Goal: Task Accomplishment & Management: Manage account settings

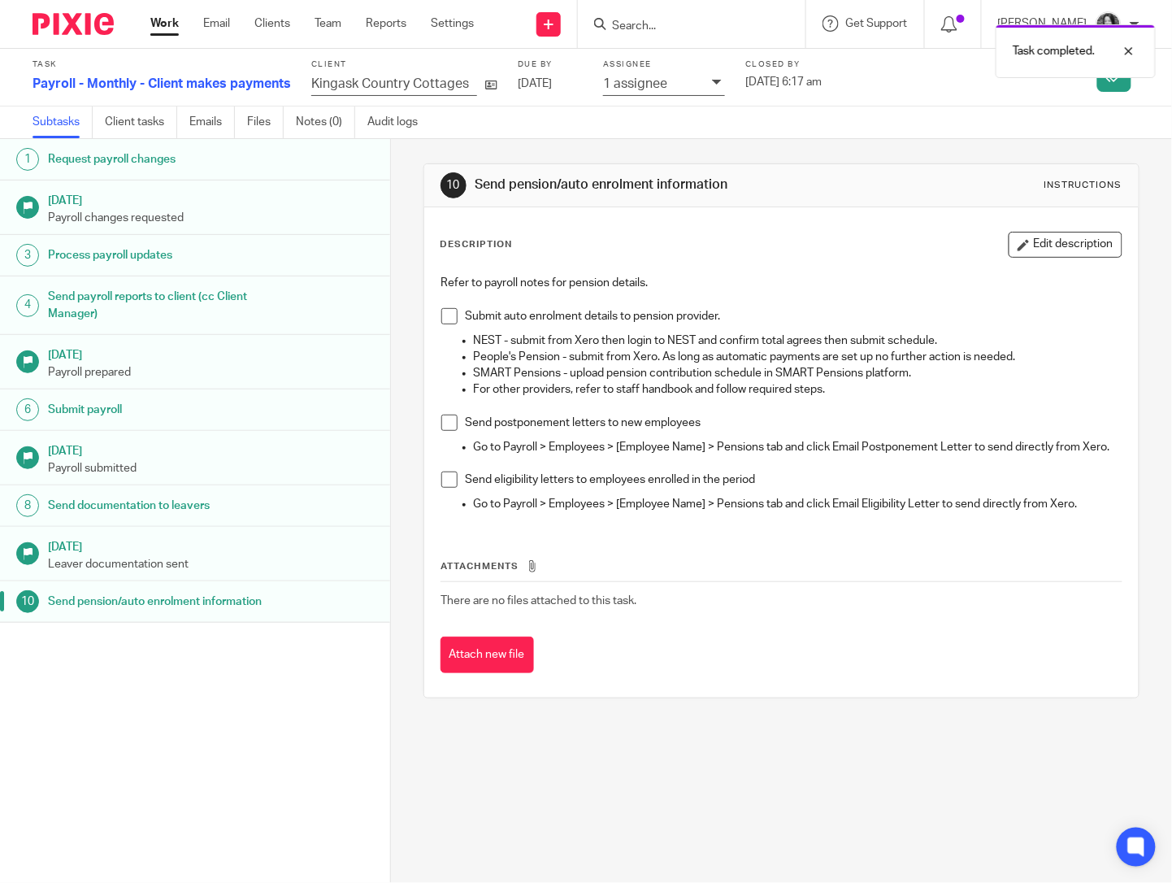
click at [515, 145] on div "10 Send pension/auto enrolment information Instructions Description Edit descri…" at bounding box center [781, 431] width 716 height 584
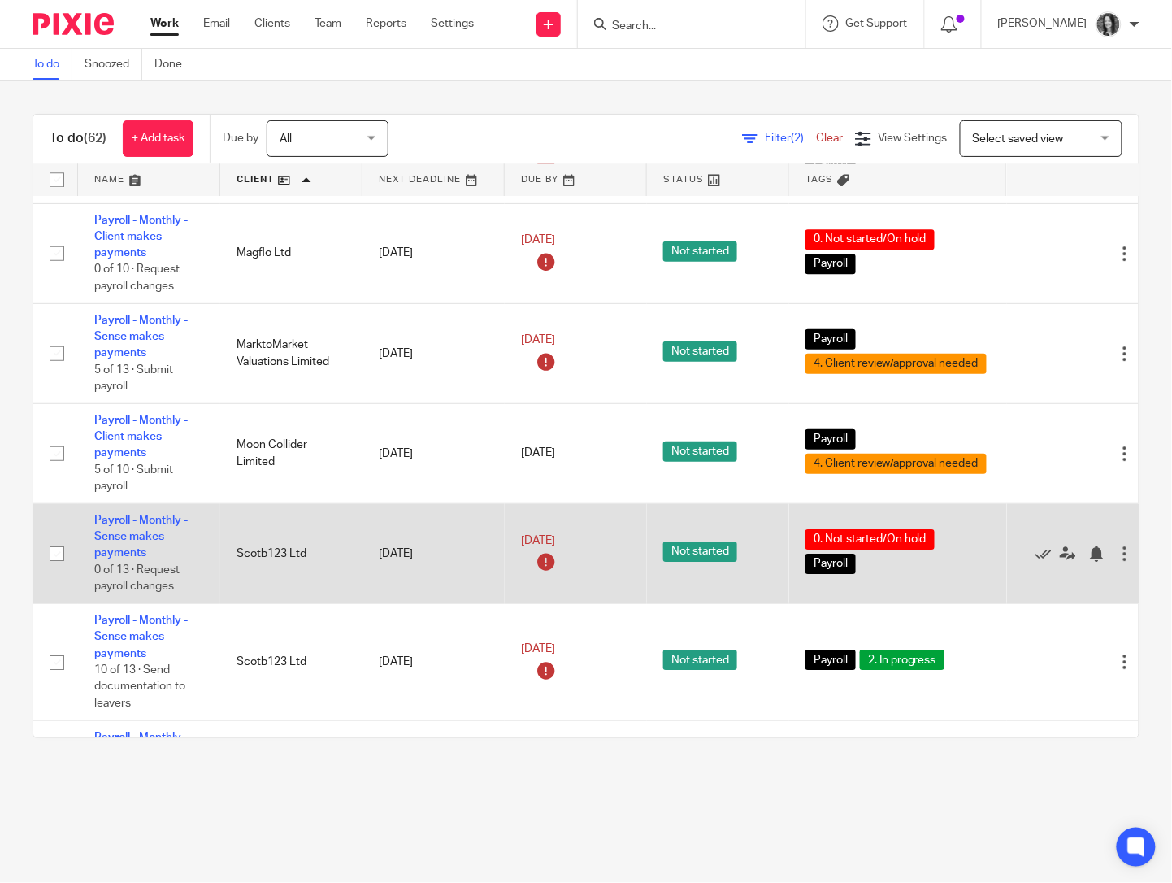
scroll to position [4782, 0]
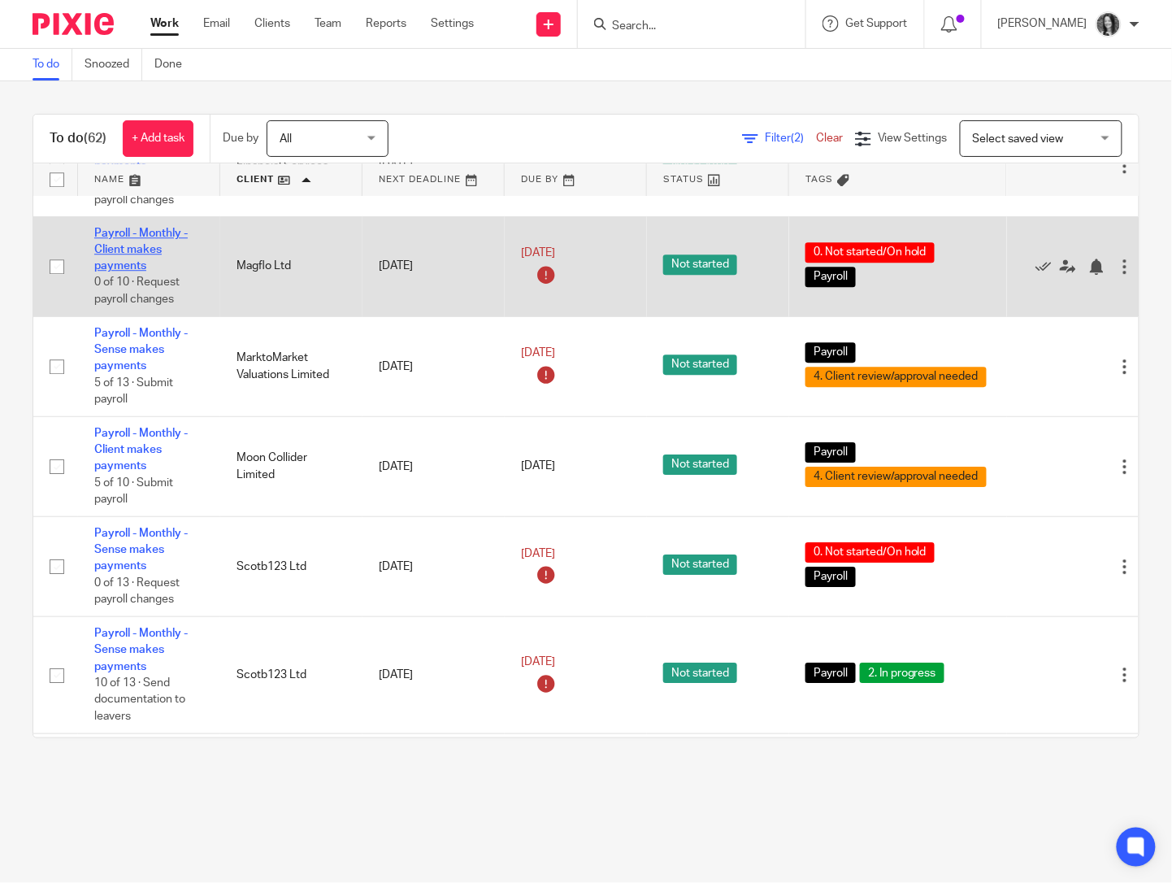
click at [117, 272] on link "Payroll - Monthly - Client makes payments" at bounding box center [140, 250] width 93 height 45
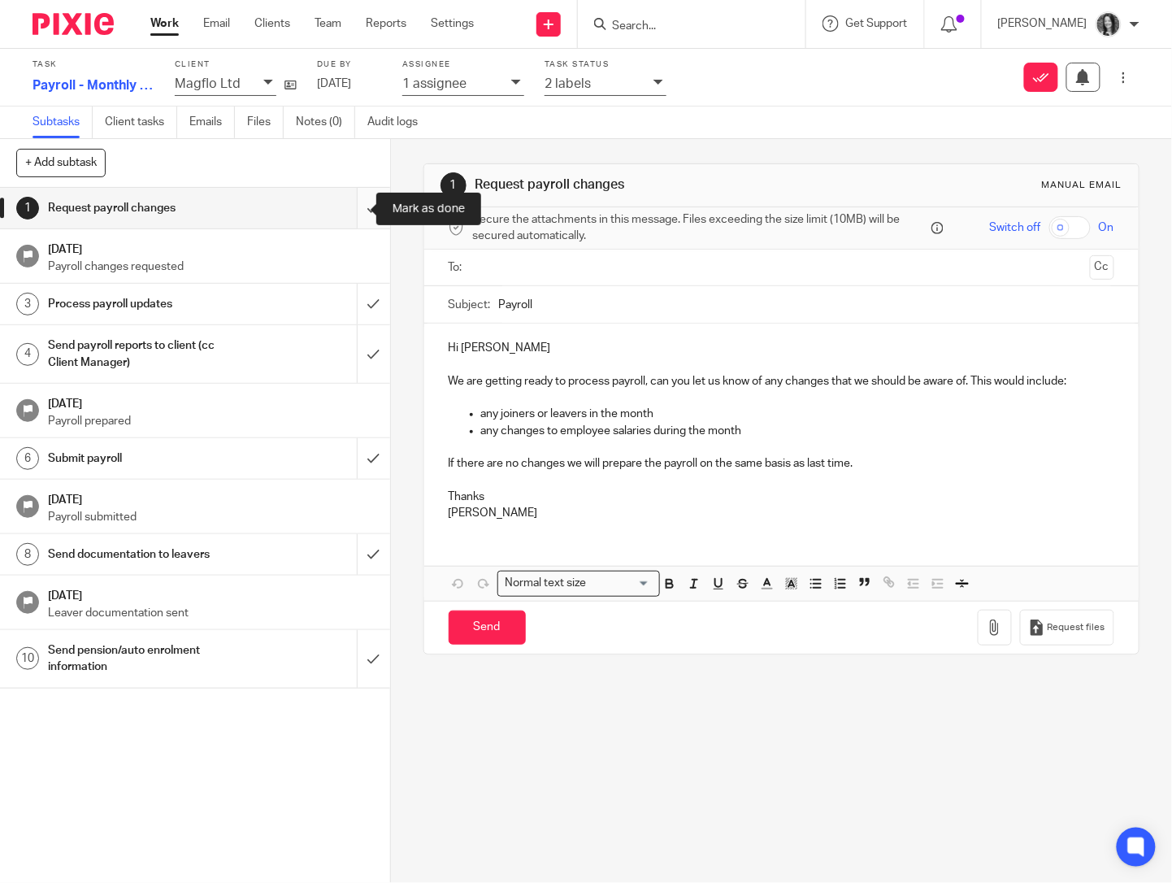
drag, startPoint x: 342, startPoint y: 211, endPoint x: 346, endPoint y: 221, distance: 10.6
click at [342, 212] on input "submit" at bounding box center [195, 208] width 390 height 41
click at [364, 302] on input "submit" at bounding box center [195, 304] width 390 height 41
click at [362, 354] on input "submit" at bounding box center [195, 354] width 390 height 58
click at [367, 456] on input "submit" at bounding box center [195, 458] width 390 height 41
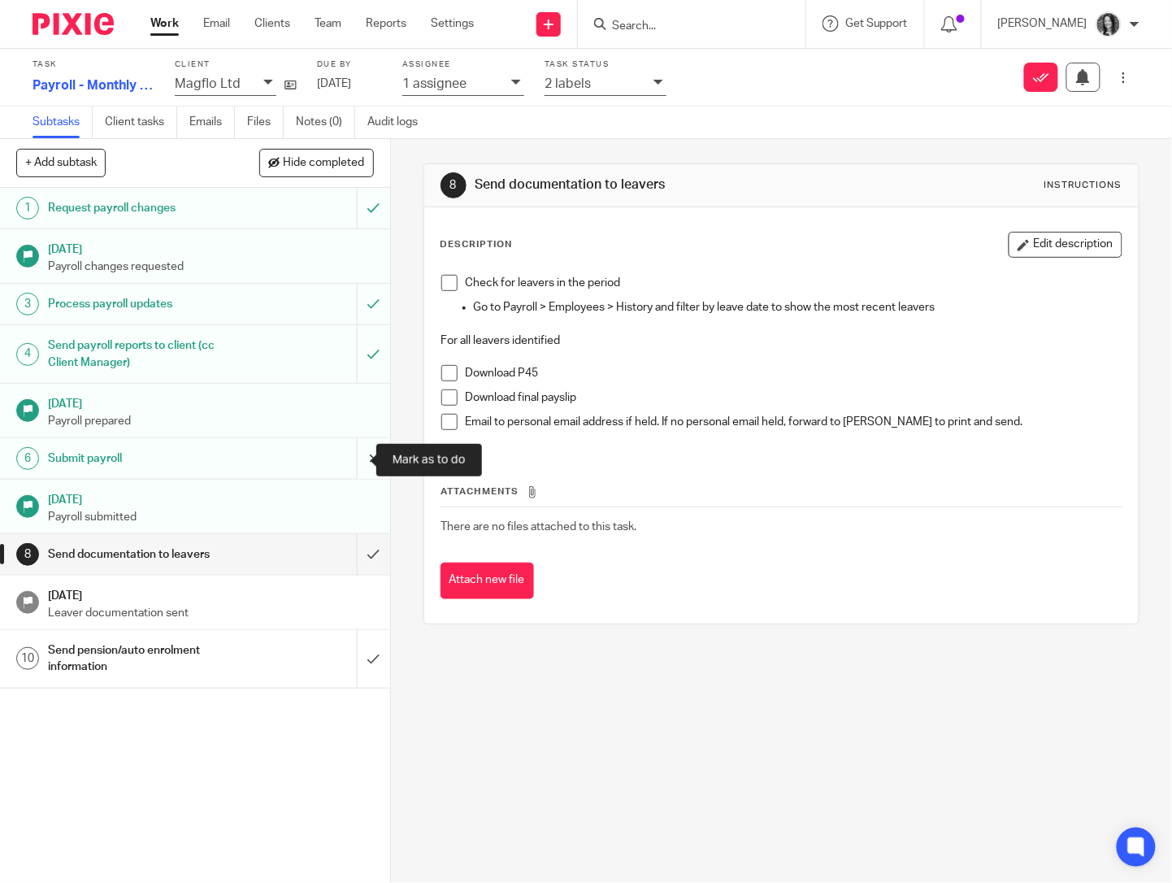
click at [353, 457] on input "submit" at bounding box center [195, 458] width 390 height 41
click at [615, 85] on div "2 labels" at bounding box center [595, 83] width 101 height 19
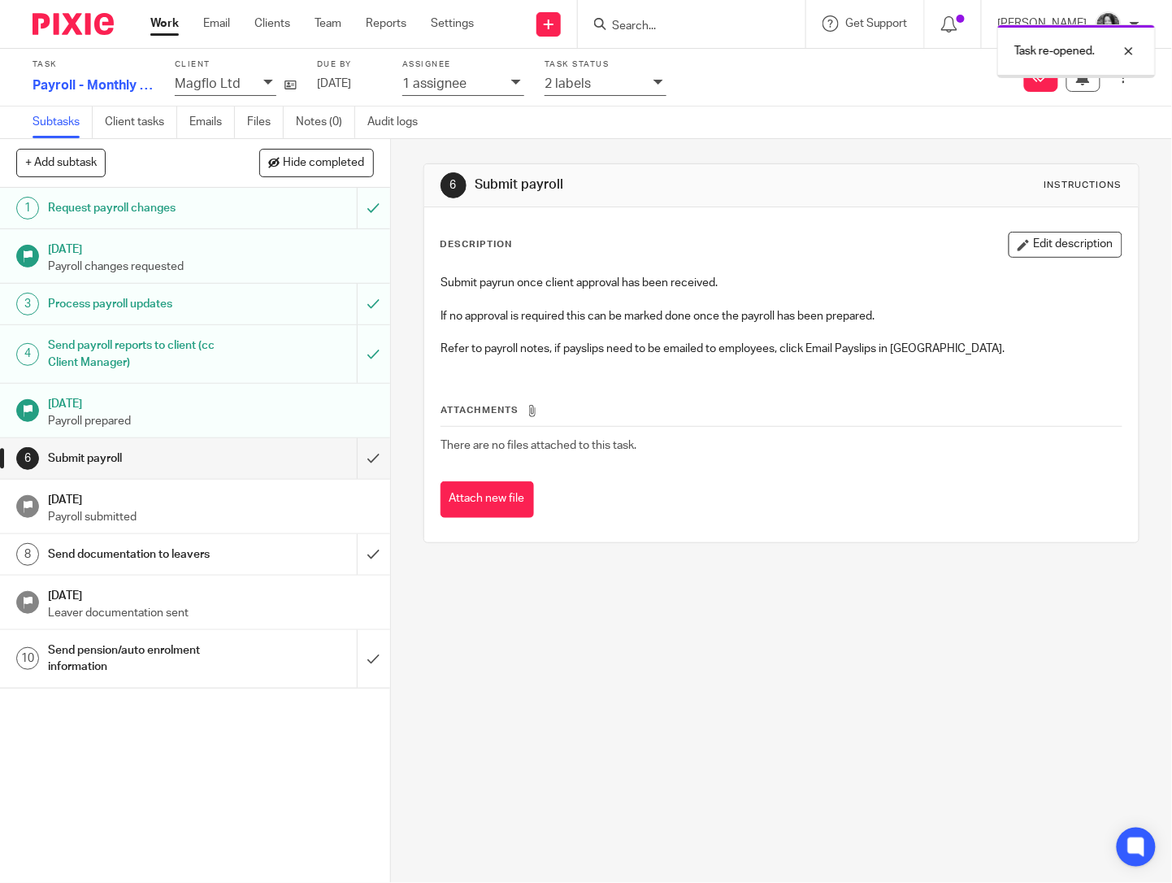
click at [590, 84] on div "2 labels" at bounding box center [595, 83] width 101 height 19
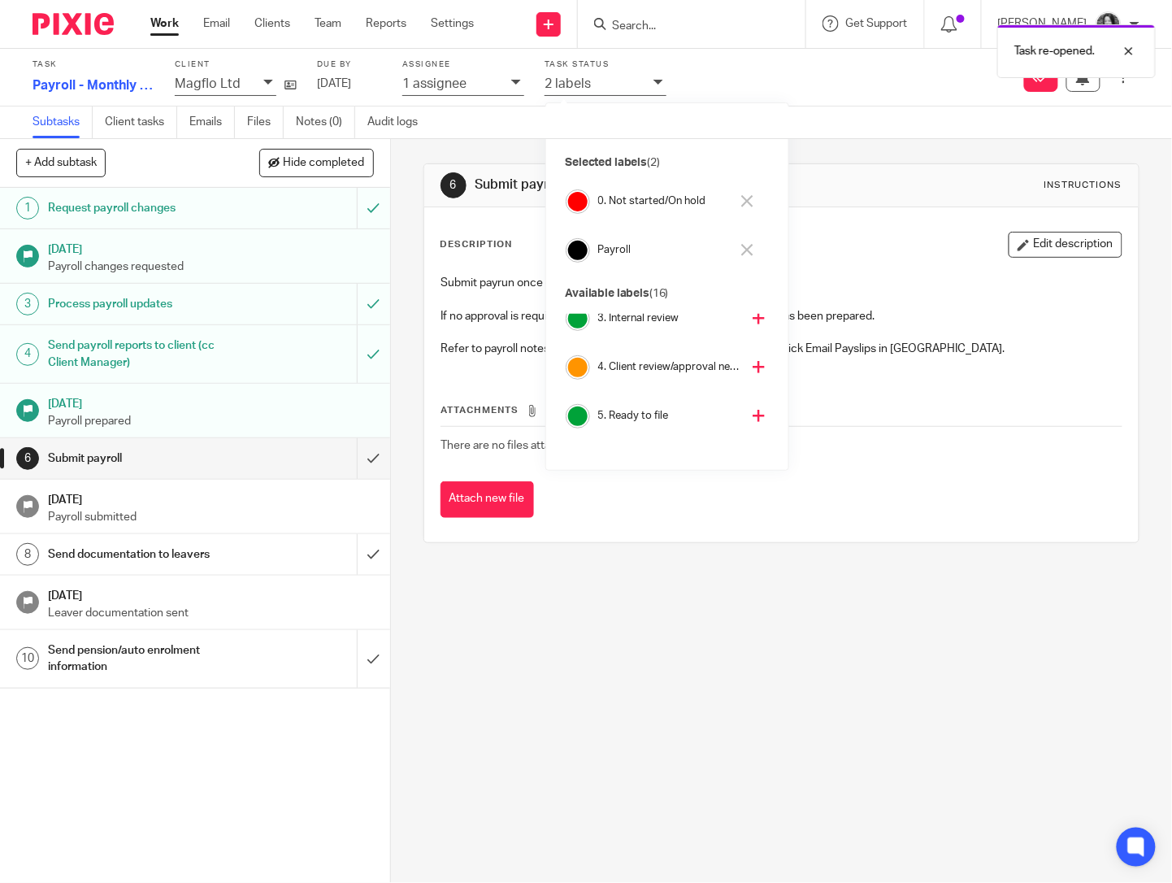
scroll to position [127, 0]
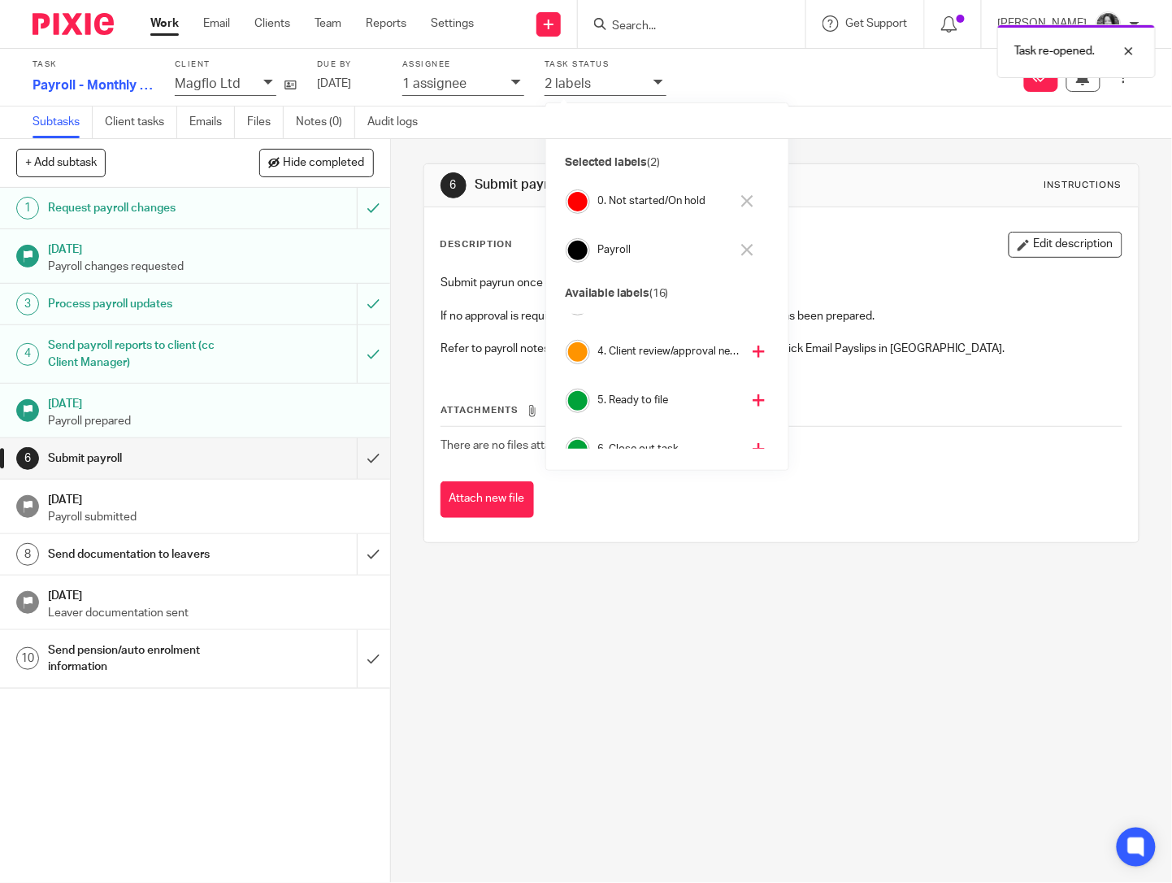
click at [651, 351] on h4 "4. Client review/approval needed" at bounding box center [669, 351] width 143 height 15
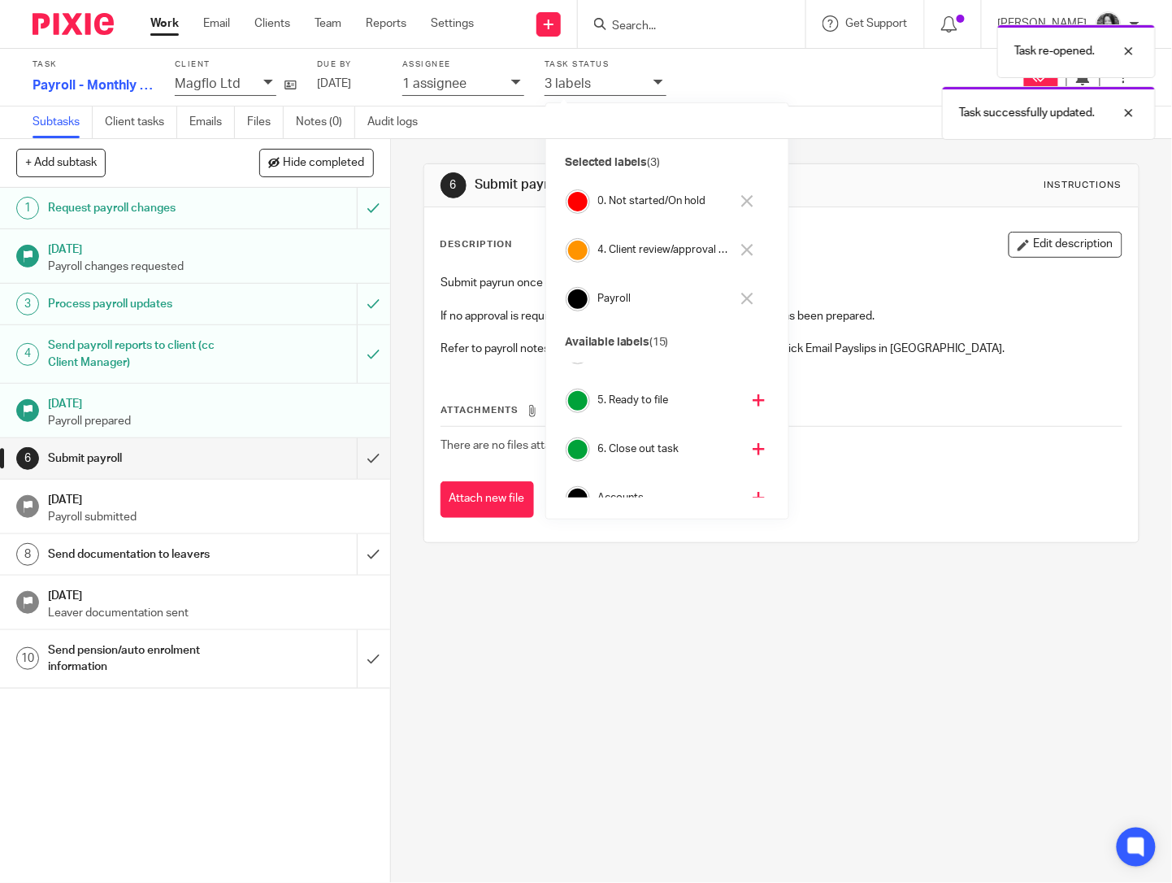
click at [620, 204] on h4 "0. Not started/On hold" at bounding box center [664, 200] width 132 height 15
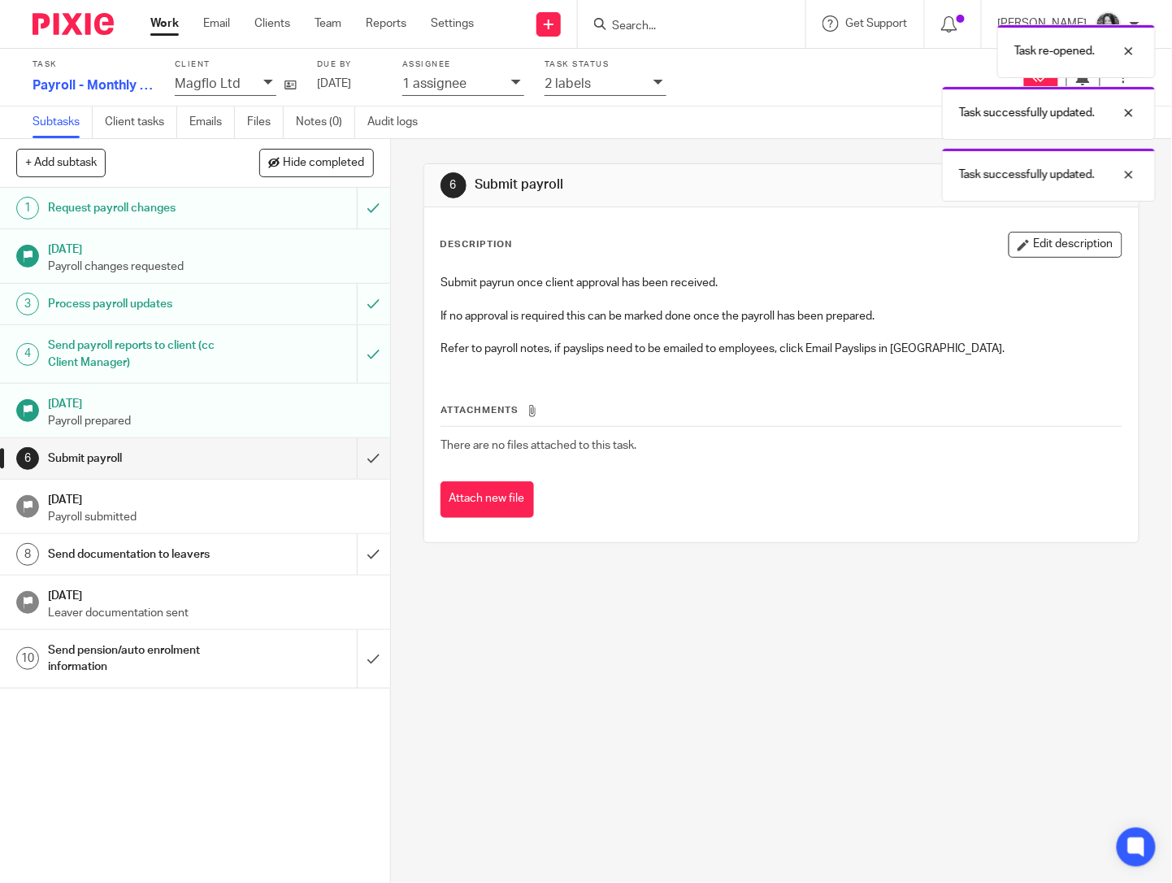
click at [493, 92] on div "1 assignee" at bounding box center [452, 83] width 101 height 19
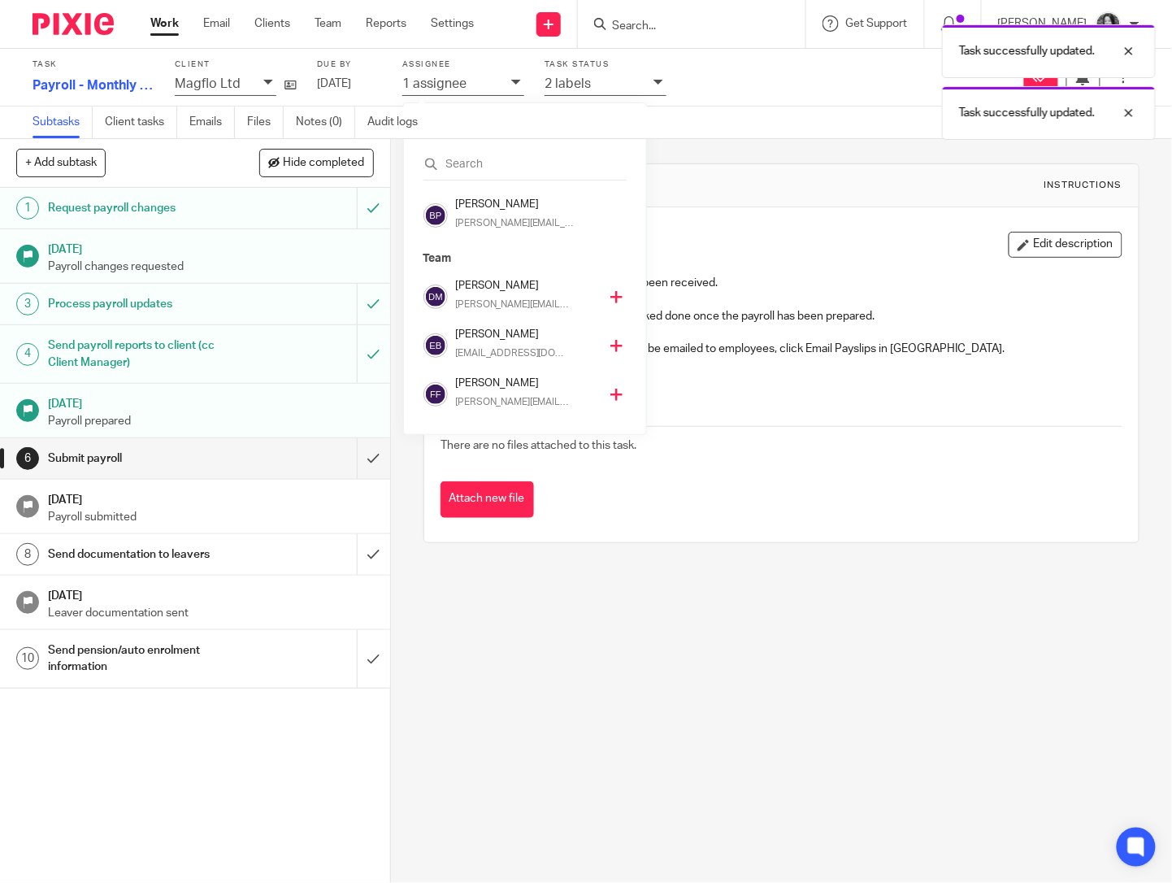
scroll to position [341, 0]
click at [483, 383] on h4 "Rod Petrie" at bounding box center [527, 382] width 143 height 15
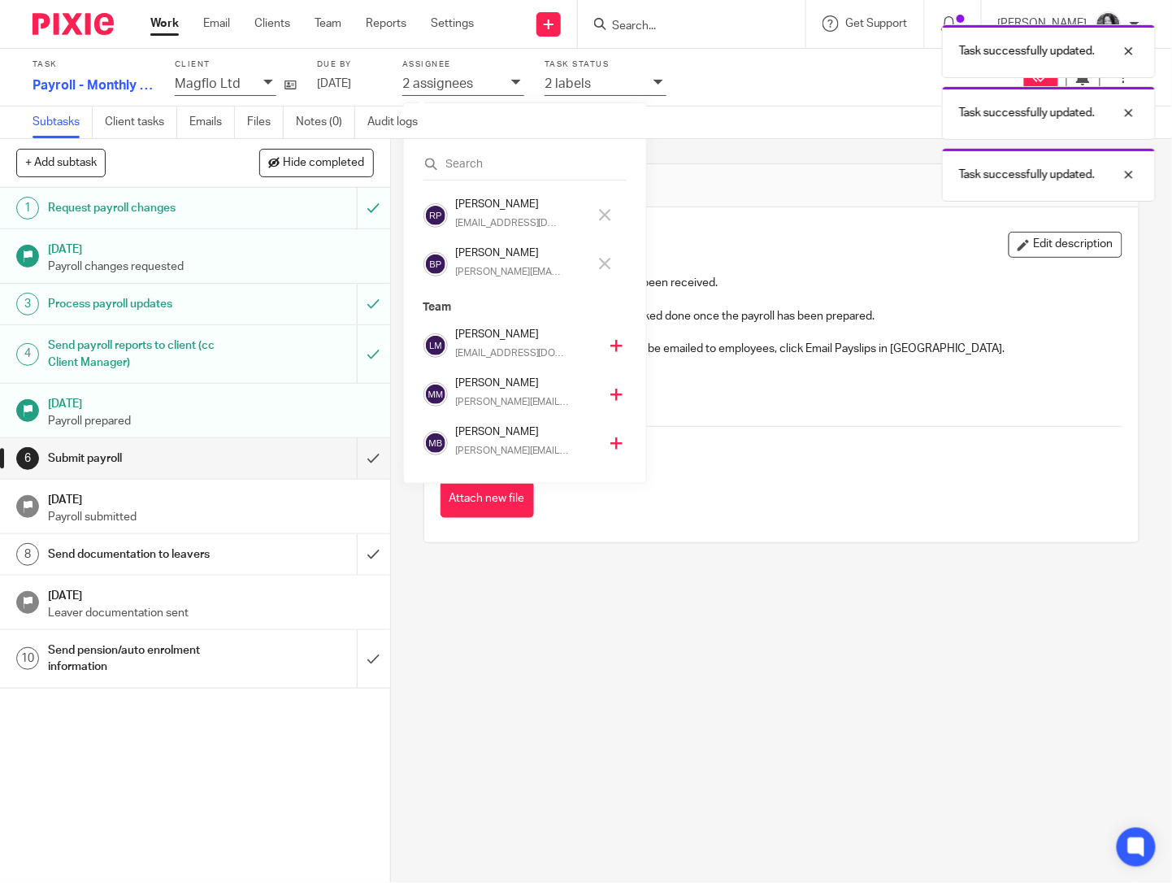
scroll to position [293, 0]
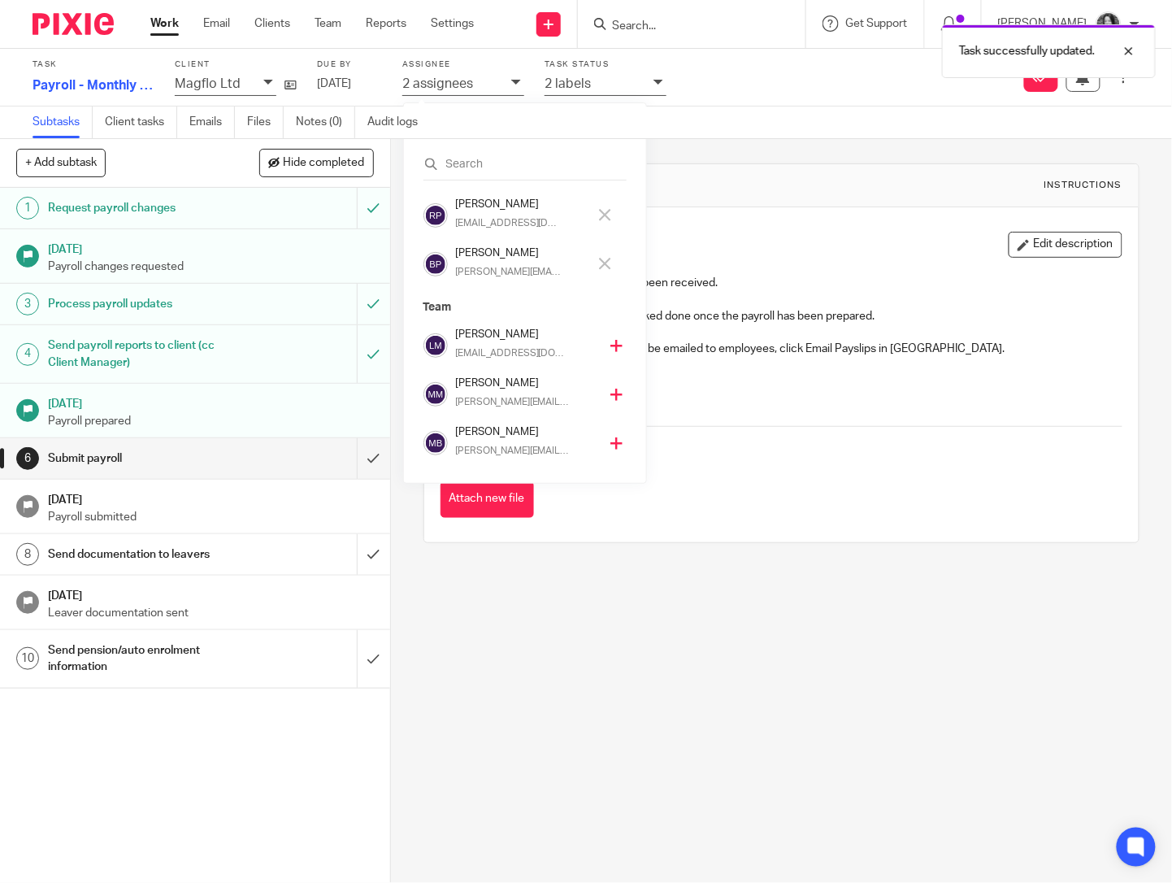
click at [487, 219] on p "rod@sense-ca.co.uk" at bounding box center [509, 223] width 106 height 15
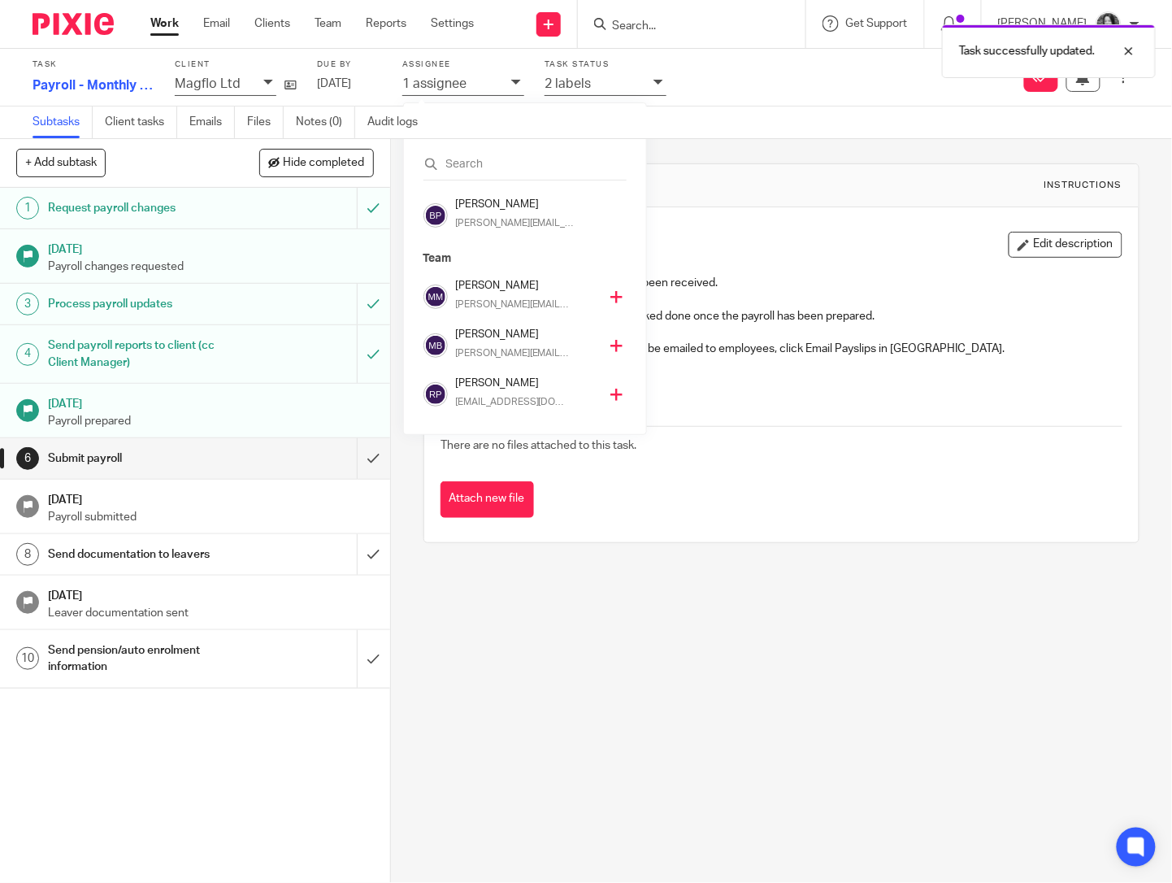
click at [662, 24] on div "Task successfully updated." at bounding box center [871, 47] width 570 height 62
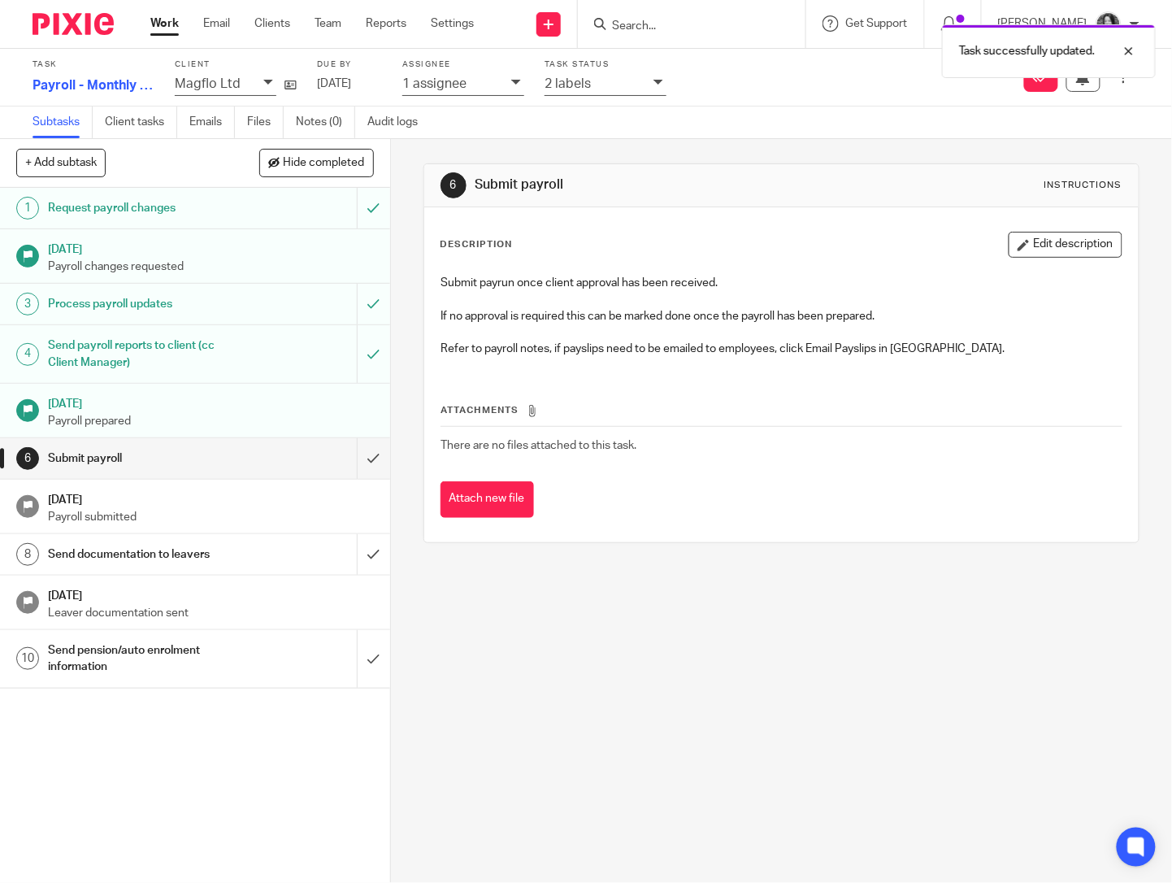
click at [658, 34] on div "Task successfully updated." at bounding box center [871, 47] width 570 height 62
click at [1123, 51] on div at bounding box center [1117, 51] width 44 height 20
click at [585, 91] on div "2 labels" at bounding box center [595, 83] width 101 height 19
click at [753, 72] on div "Task Payroll - Monthly - Client makes payments 5 /10 Client Magflo Ltd Due by 2…" at bounding box center [494, 77] width 922 height 44
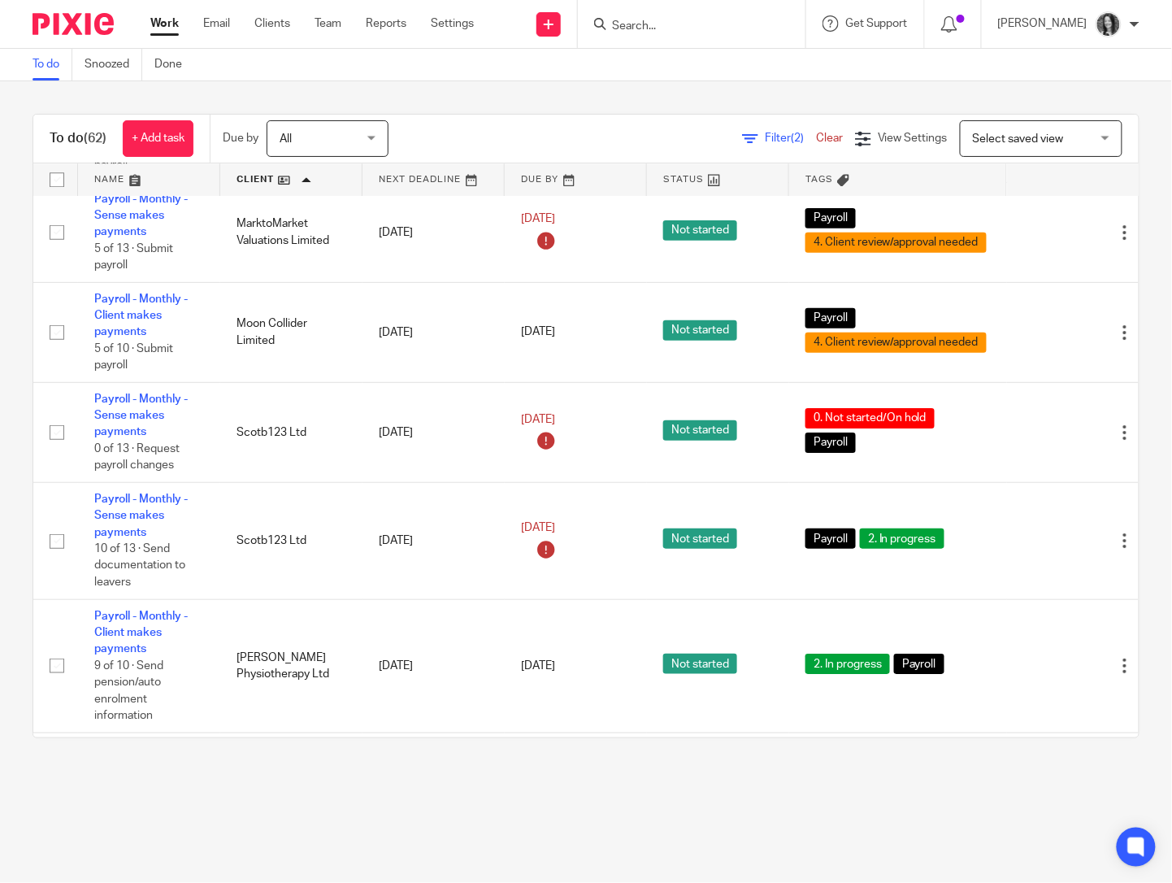
scroll to position [4893, 0]
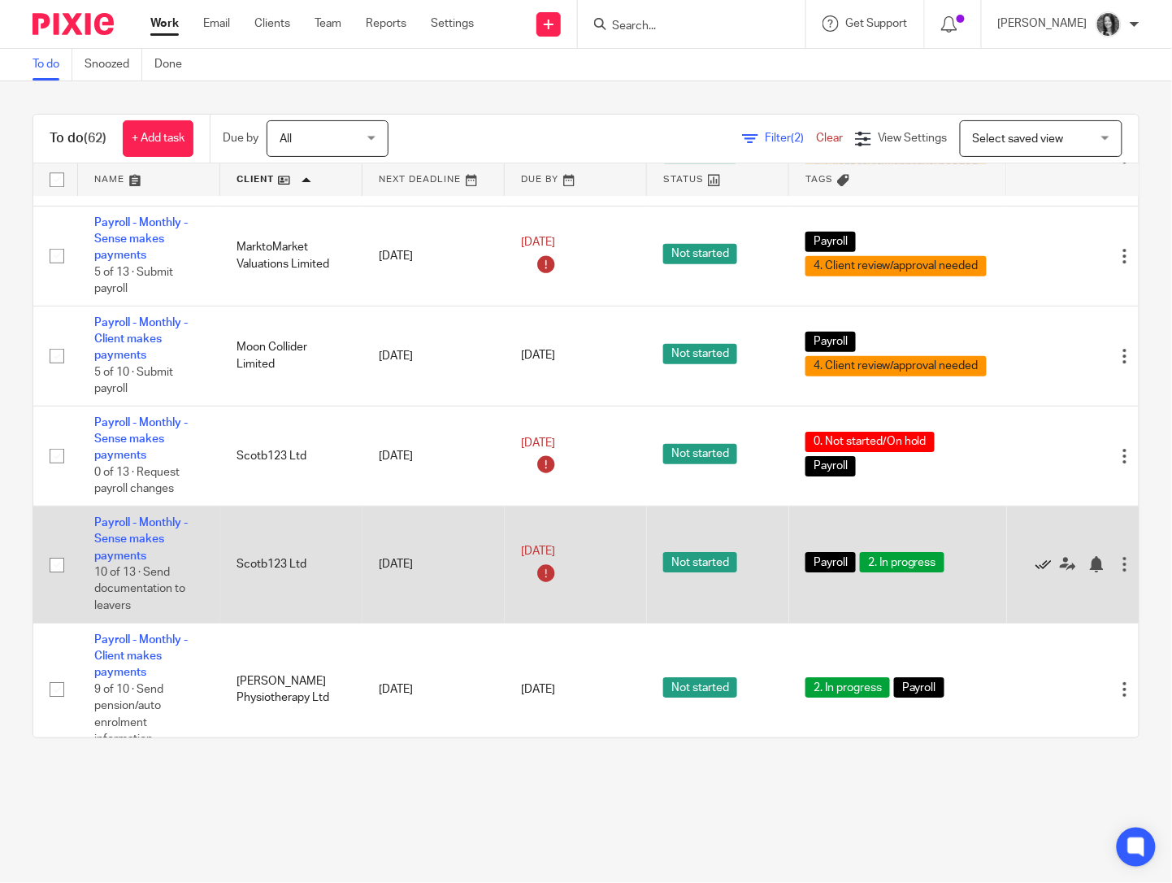
click at [1047, 572] on icon at bounding box center [1043, 564] width 16 height 16
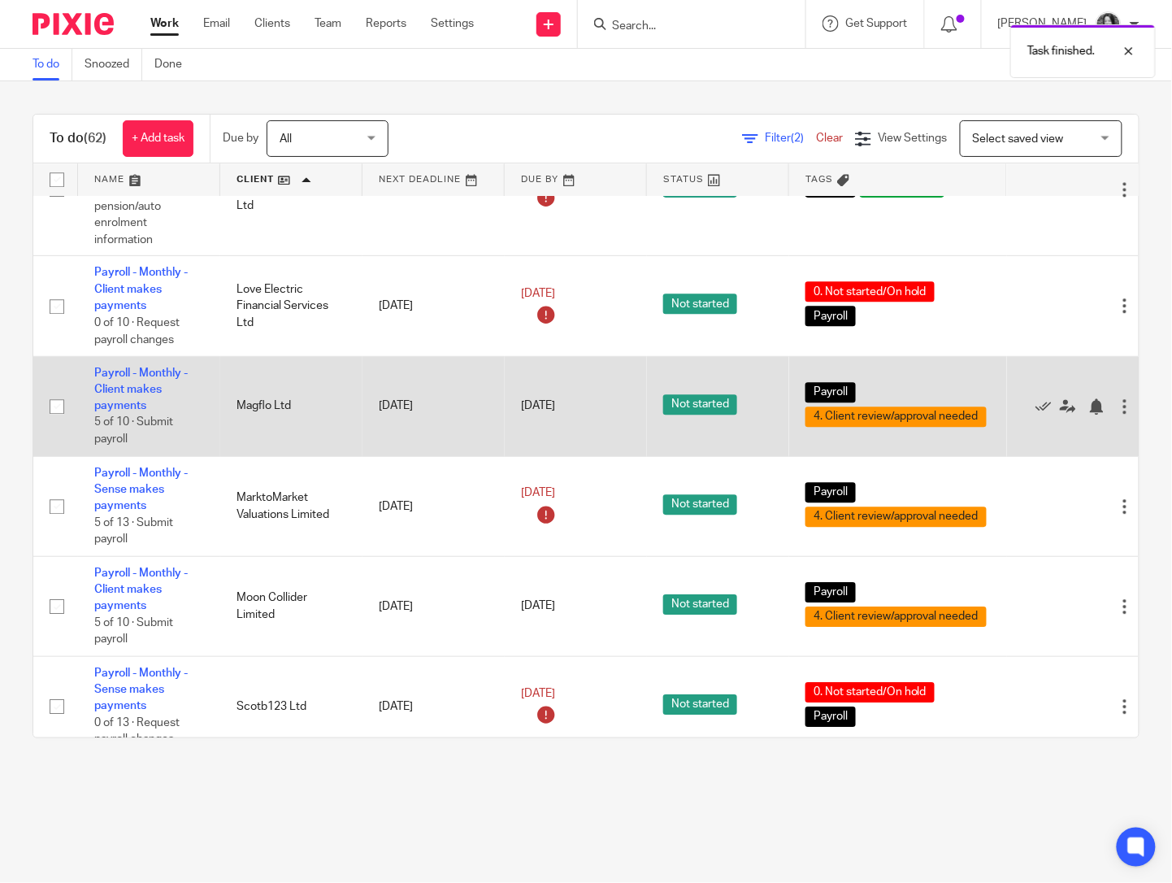
scroll to position [4636, 0]
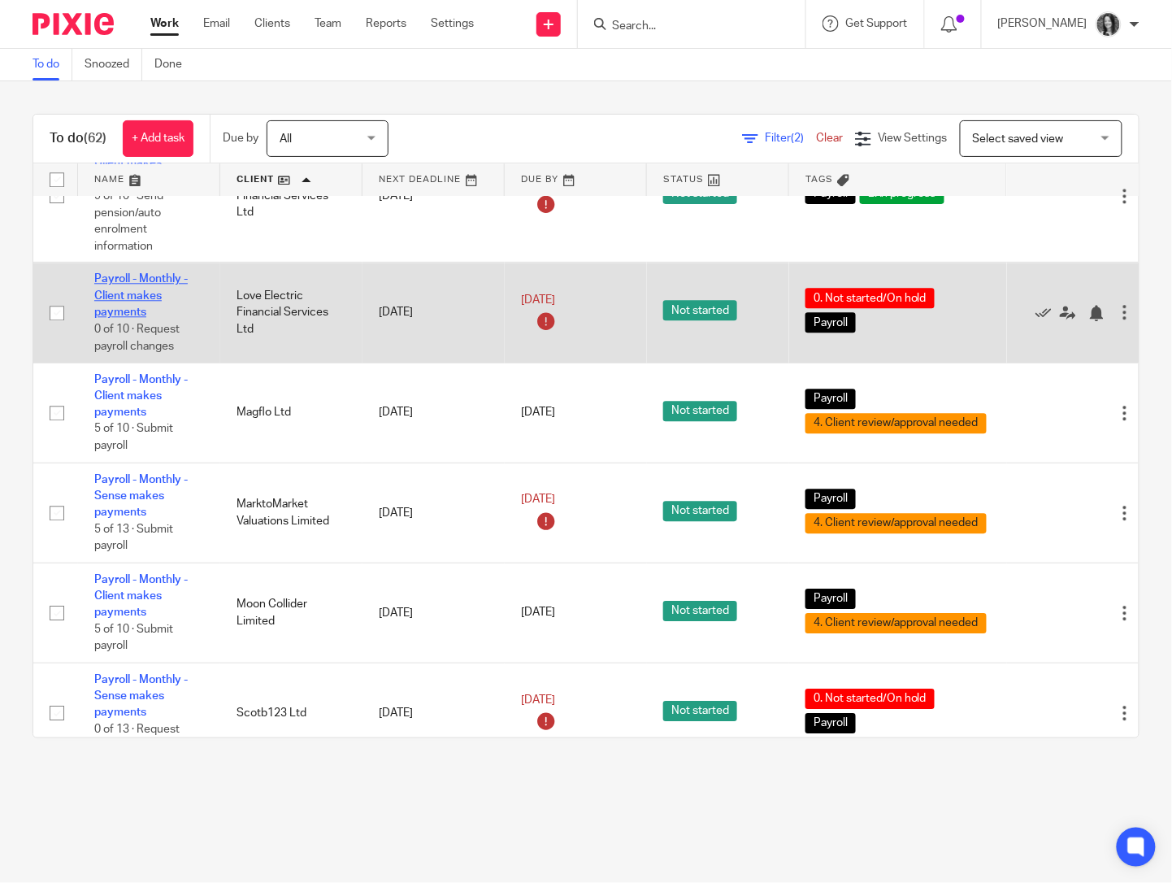
click at [139, 318] on link "Payroll - Monthly - Client makes payments" at bounding box center [140, 295] width 93 height 45
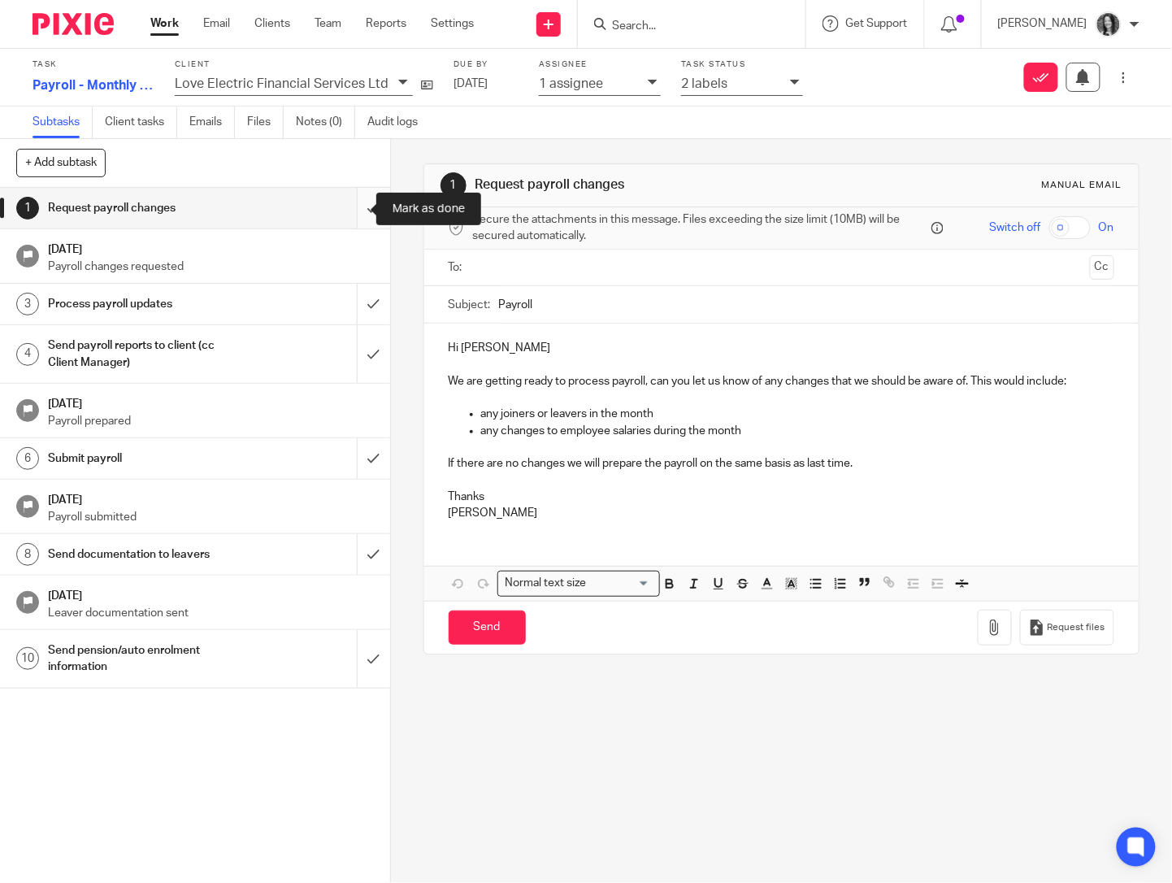
click at [348, 216] on input "submit" at bounding box center [195, 208] width 390 height 41
click at [345, 303] on input "submit" at bounding box center [195, 304] width 390 height 41
click at [356, 353] on input "submit" at bounding box center [195, 354] width 390 height 58
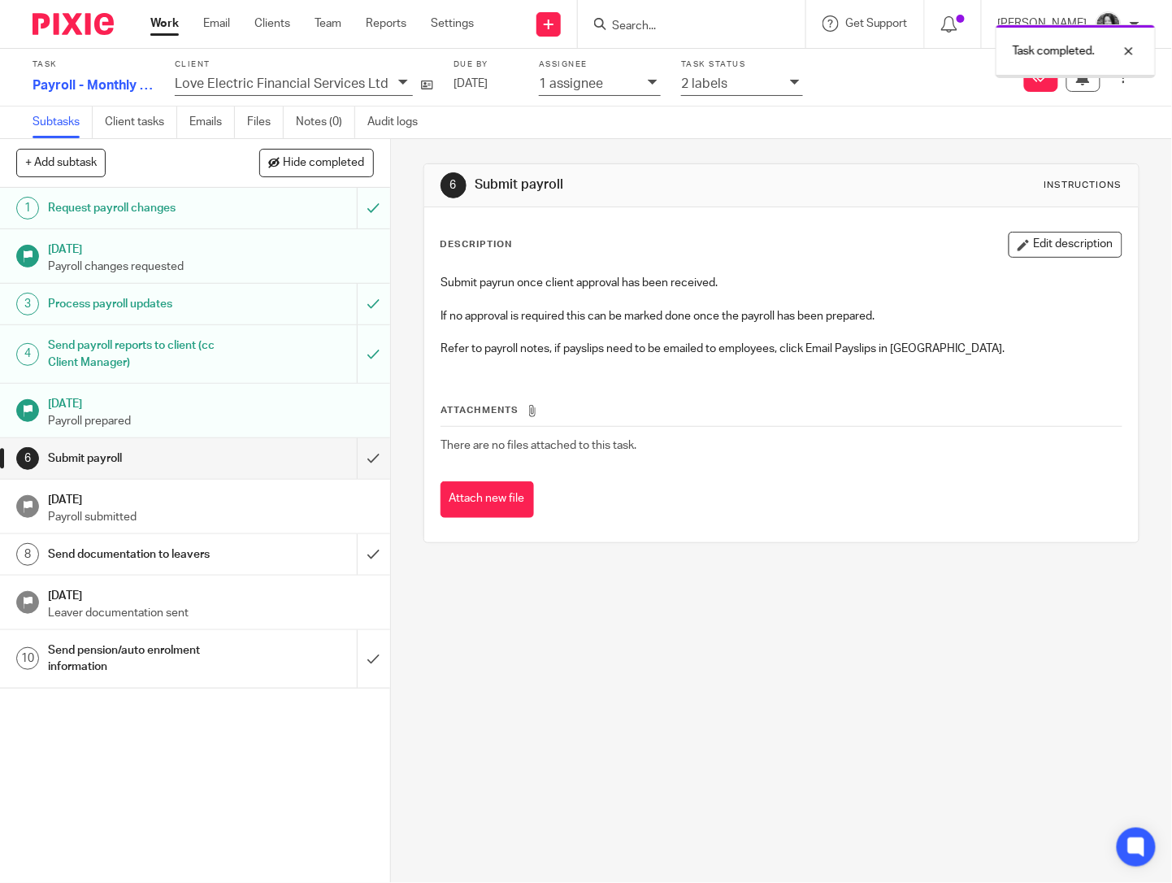
click at [744, 87] on div "2 labels" at bounding box center [731, 83] width 101 height 19
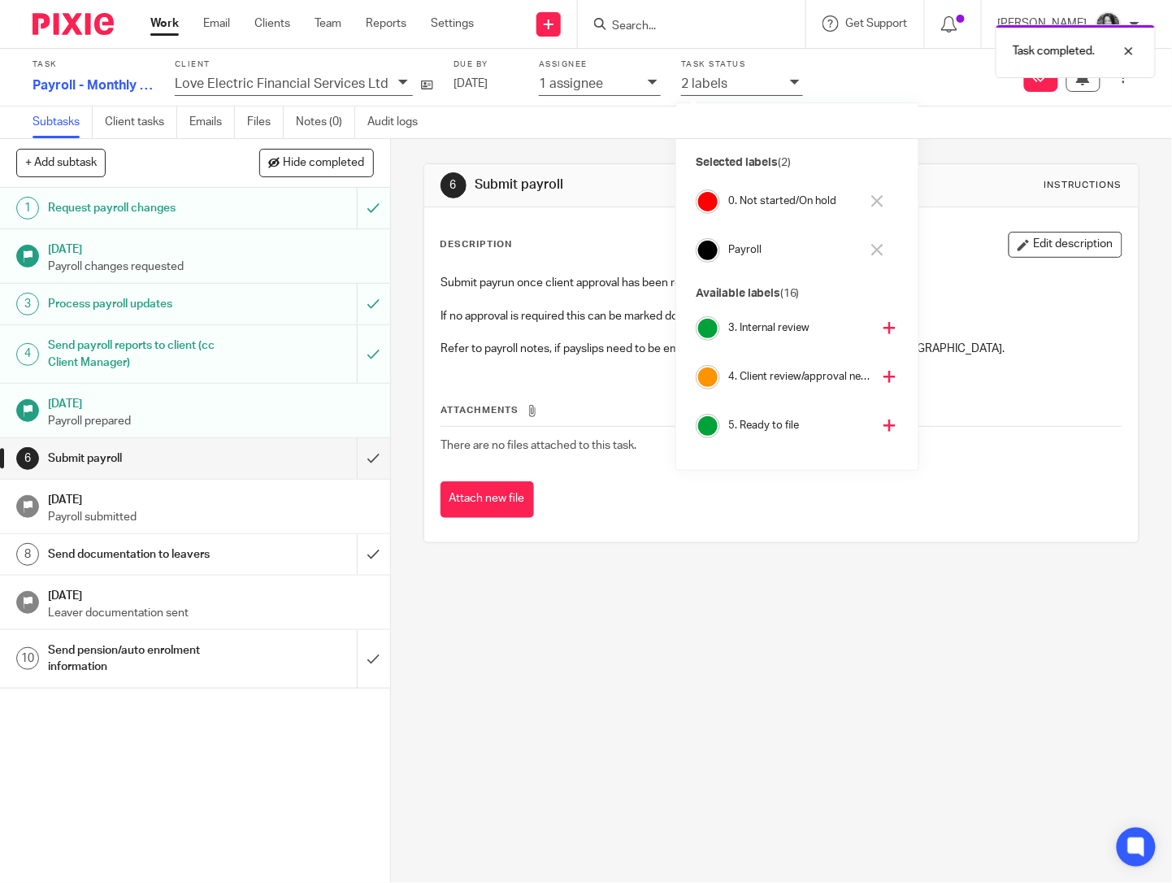
scroll to position [112, 0]
click at [797, 367] on h4 "4. Client review/approval needed" at bounding box center [799, 365] width 143 height 15
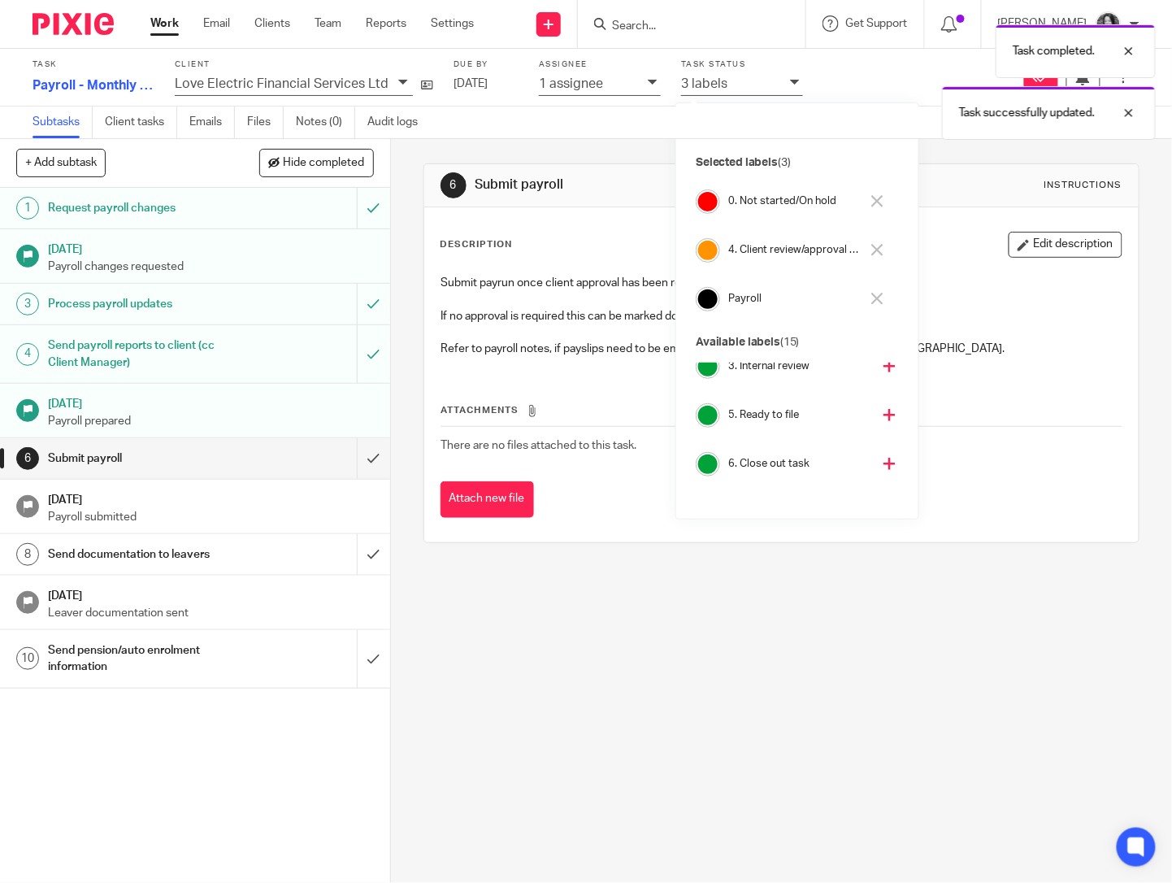
click at [767, 210] on div "0. Not started/On hold" at bounding box center [791, 201] width 191 height 37
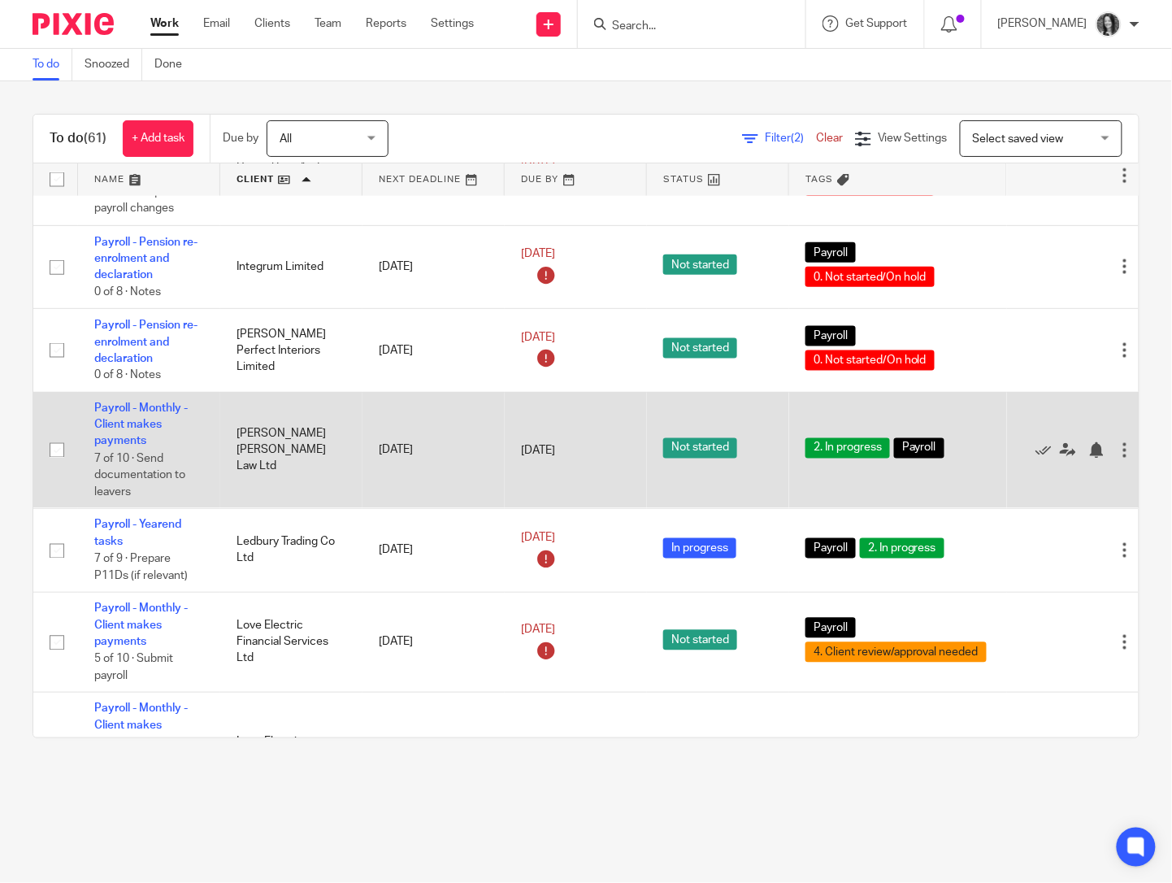
scroll to position [4170, 0]
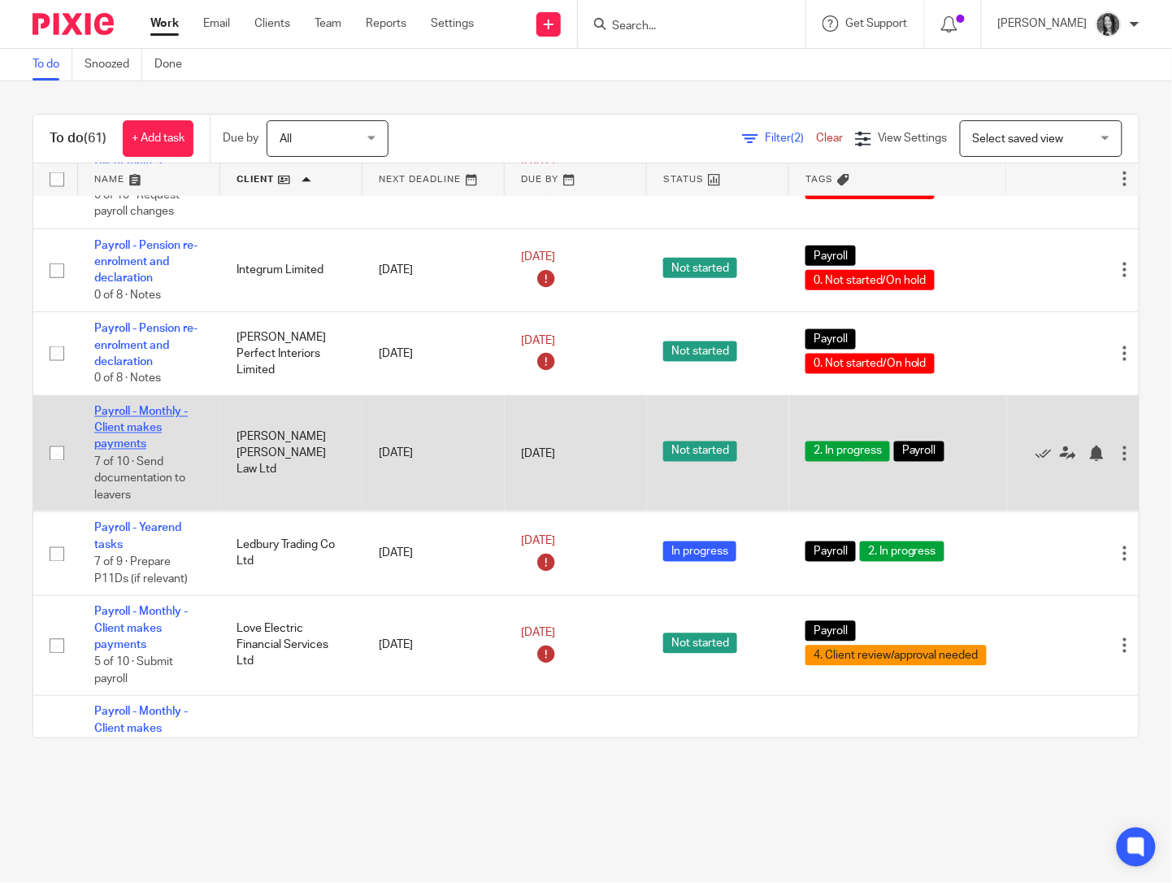
click at [124, 451] on link "Payroll - Monthly - Client makes payments" at bounding box center [140, 428] width 93 height 45
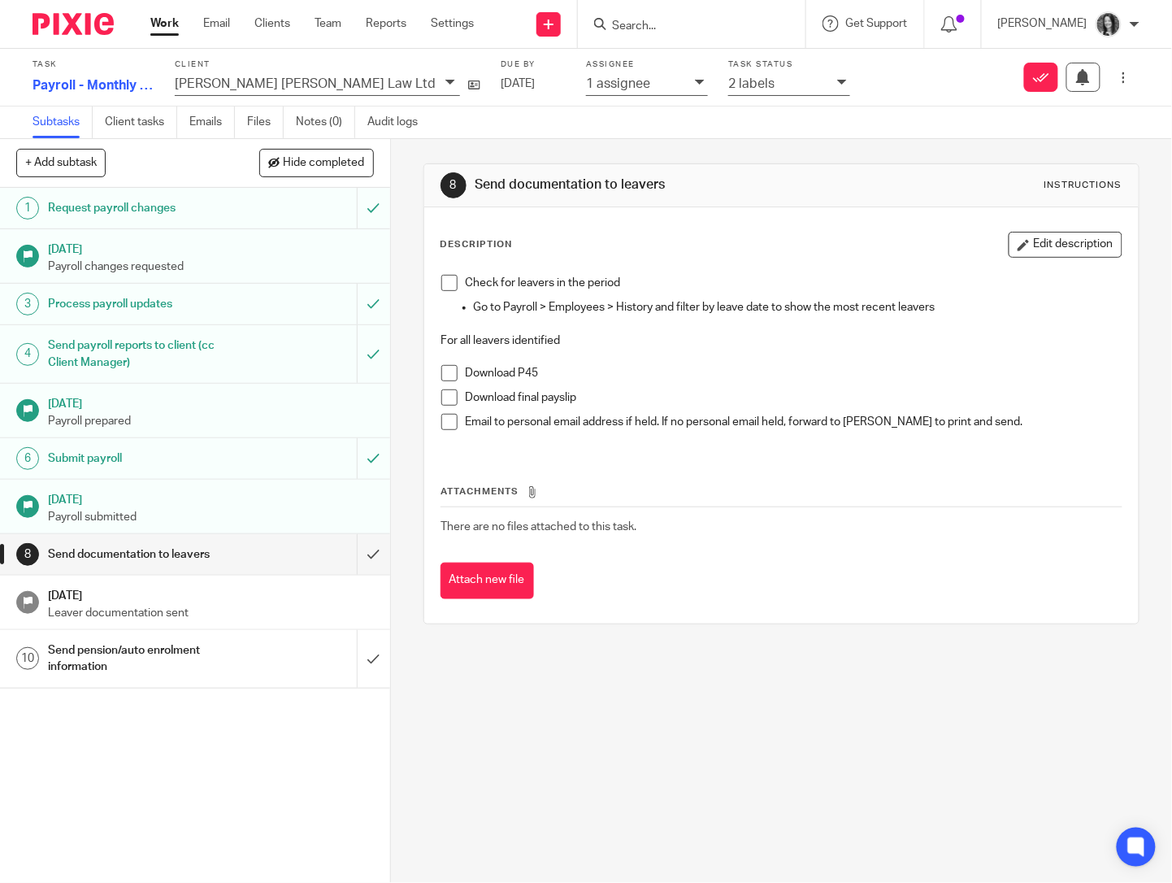
click at [586, 92] on div "1 assignee" at bounding box center [636, 83] width 101 height 19
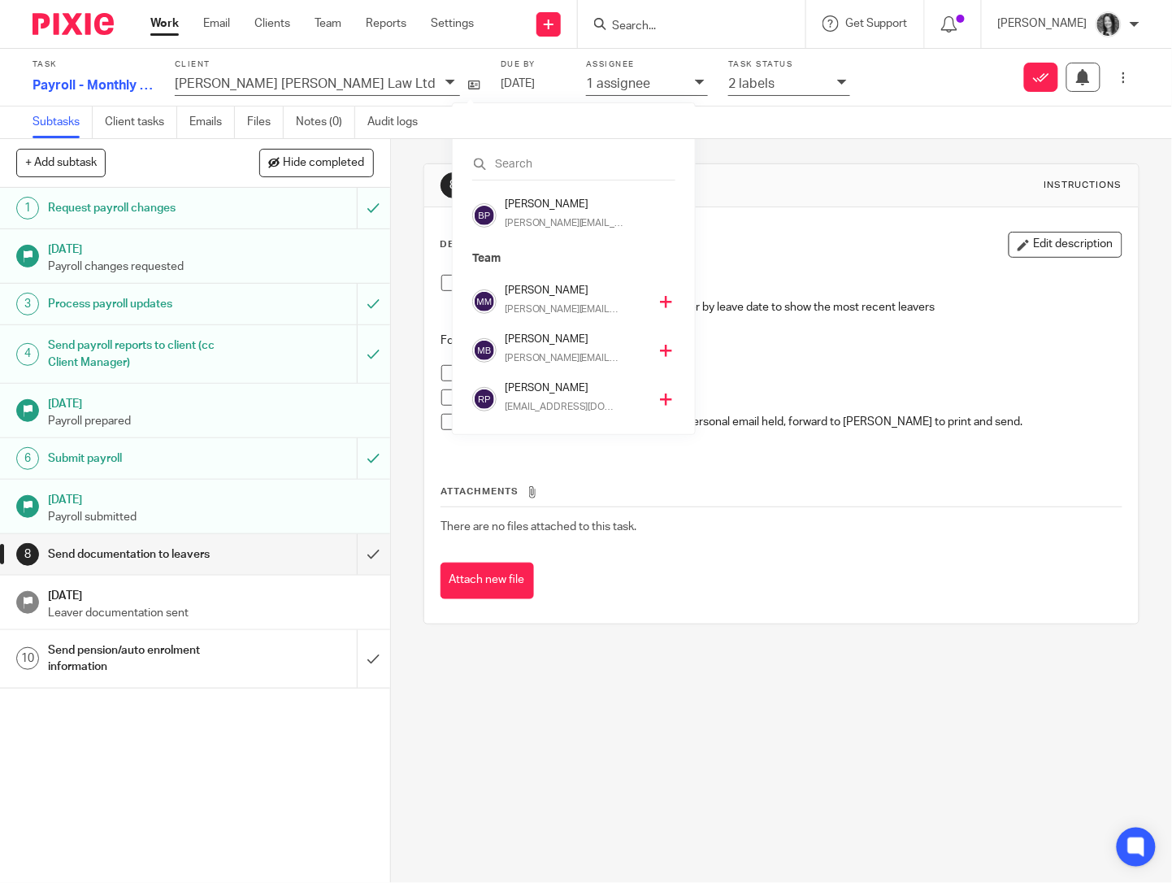
click at [549, 347] on div "Monika Budziwojska monika@sense-ca.co.uk" at bounding box center [580, 351] width 151 height 38
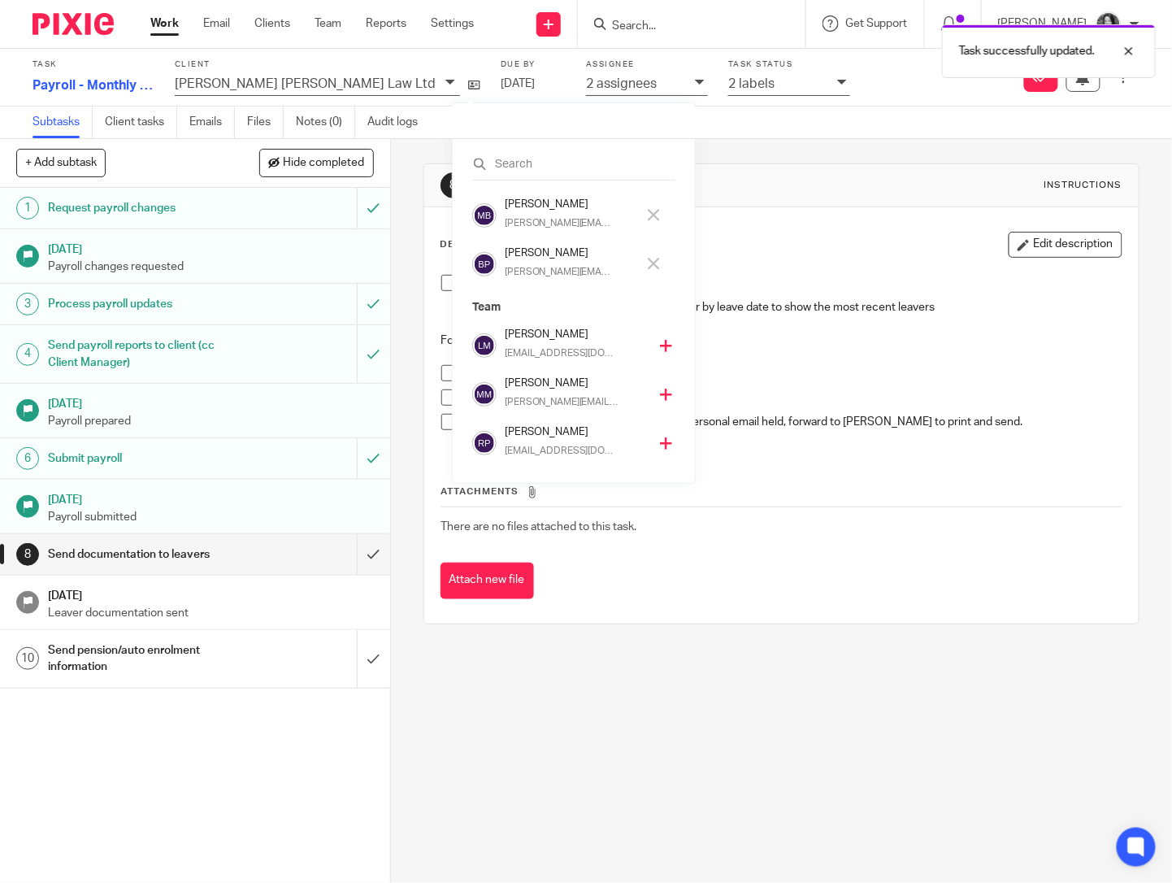
scroll to position [293, 0]
click at [540, 266] on p "brodie@sense-ca.co.uk" at bounding box center [558, 272] width 106 height 15
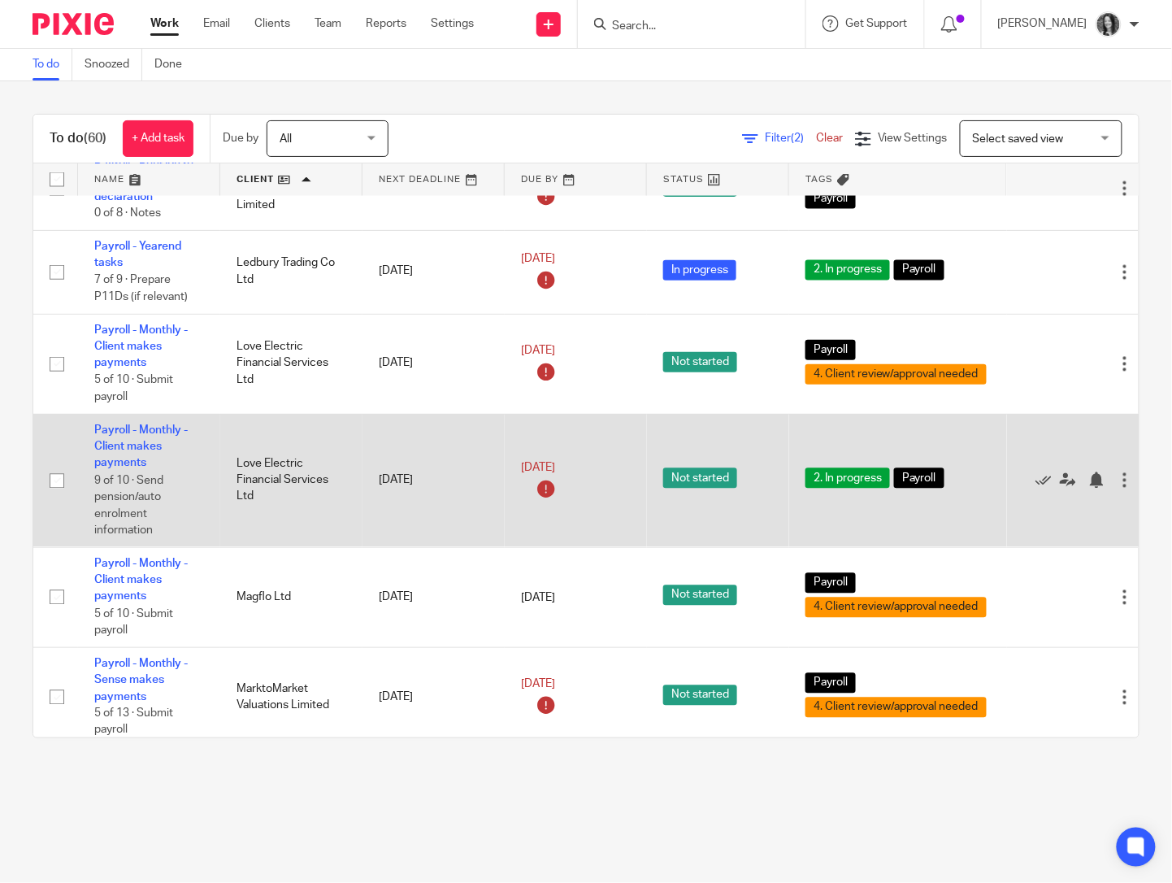
scroll to position [4339, 0]
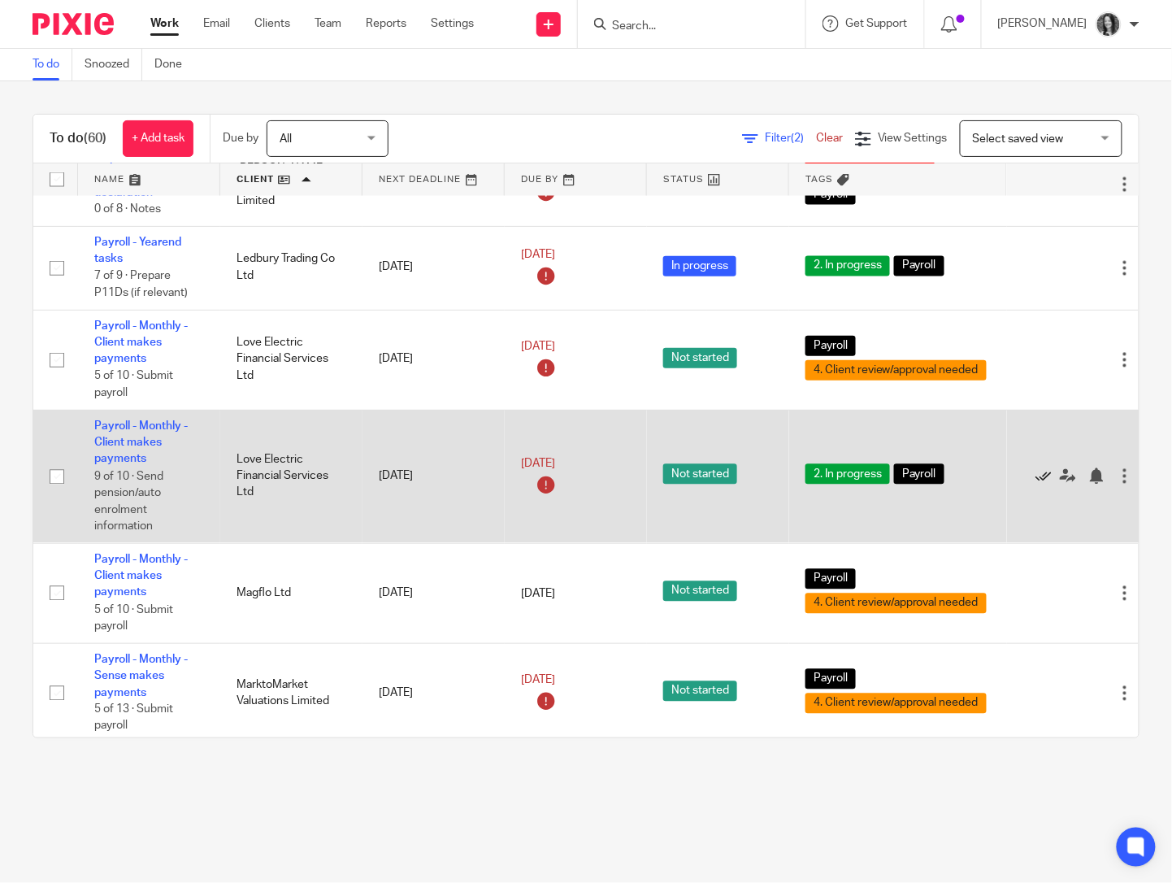
click at [1043, 484] on icon at bounding box center [1043, 476] width 16 height 16
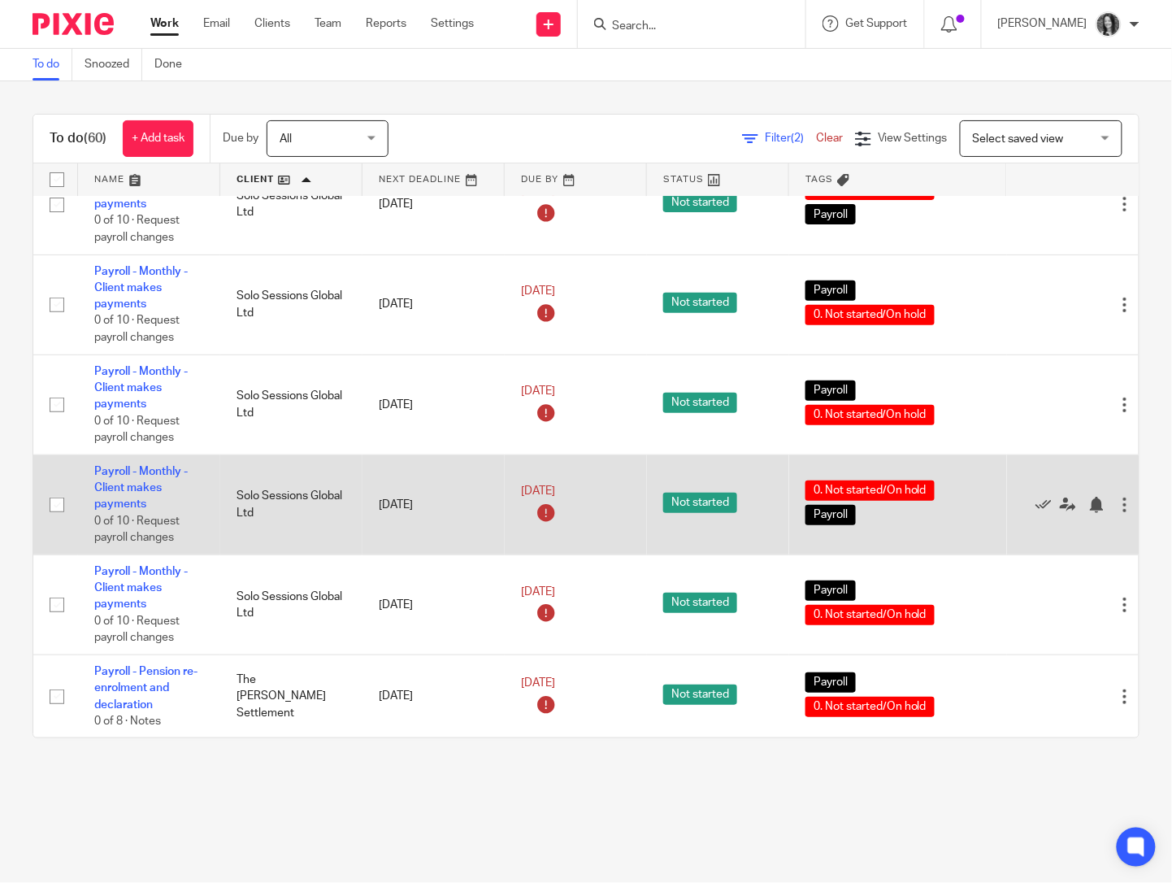
scroll to position [5427, 0]
